Goal: Contribute content: Contribute content

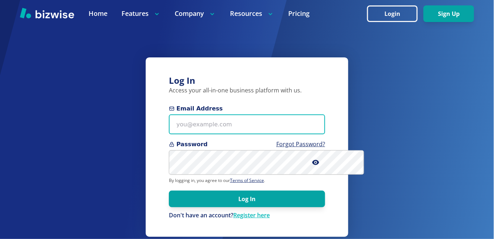
click at [297, 134] on input "Email Address" at bounding box center [247, 125] width 156 height 20
type input "[EMAIL_ADDRESS][DOMAIN_NAME]"
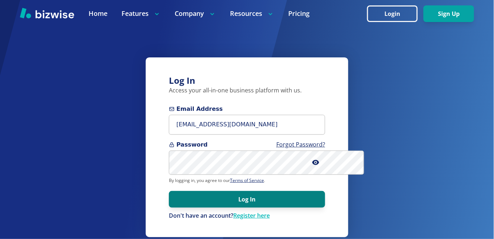
click at [278, 208] on button "Log In" at bounding box center [247, 199] width 156 height 17
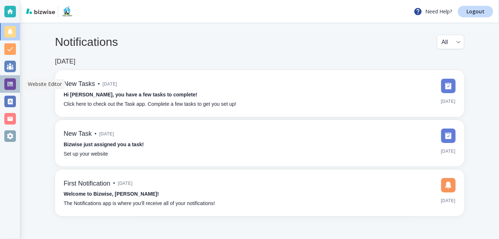
click at [12, 81] on div at bounding box center [10, 84] width 12 height 12
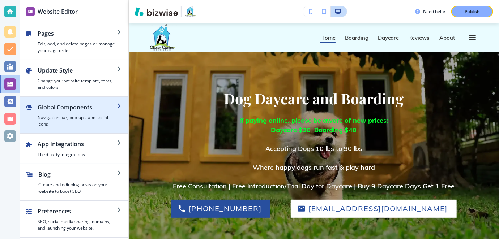
click at [122, 106] on div "button" at bounding box center [125, 115] width 6 height 25
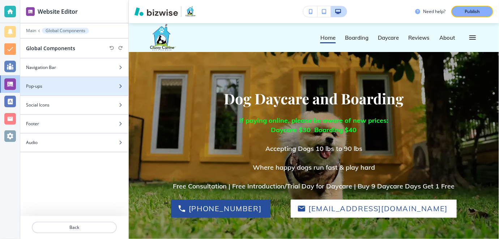
click at [121, 86] on icon "button" at bounding box center [120, 86] width 4 height 4
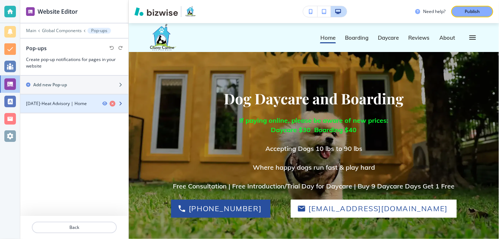
click at [121, 102] on icon "button" at bounding box center [120, 104] width 4 height 4
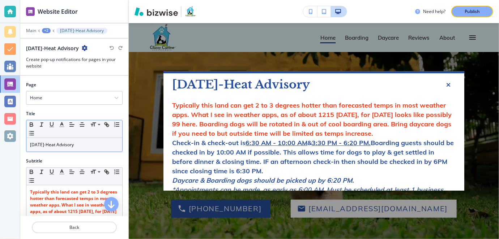
click at [96, 143] on p "Tuesday Aug 12-Heat Advisory" at bounding box center [74, 145] width 89 height 7
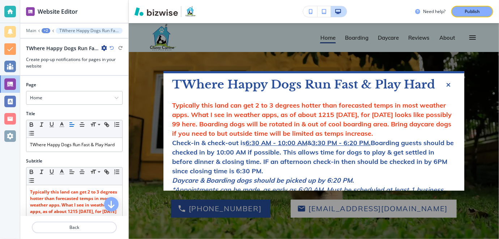
click at [182, 74] on div "**********" at bounding box center [313, 226] width 301 height 307
click at [33, 142] on p "TWhere Happy Dogs Run Fast & Play Hard" at bounding box center [74, 145] width 89 height 7
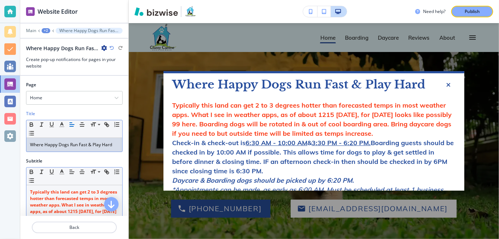
click at [94, 209] on strong "Typically this land can get 2 to 3 degrees hotter than forecasted temps in most…" at bounding box center [74, 218] width 88 height 58
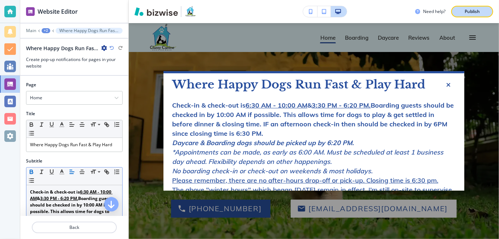
click at [469, 9] on p "Publish" at bounding box center [471, 11] width 15 height 7
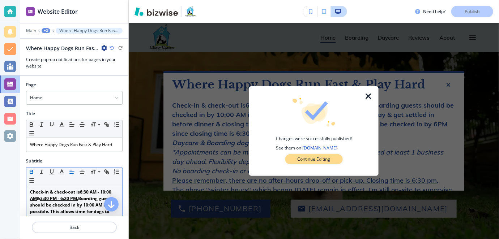
click at [326, 158] on p "Continue Editing" at bounding box center [313, 159] width 33 height 7
